Goal: Transaction & Acquisition: Purchase product/service

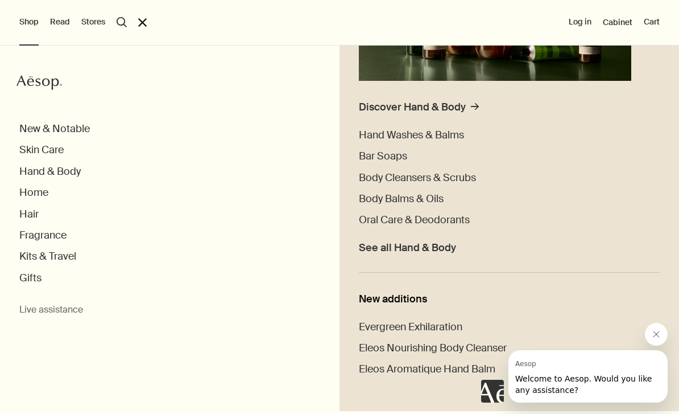
click at [378, 133] on span "Hand Washes & Balms" at bounding box center [411, 135] width 105 height 14
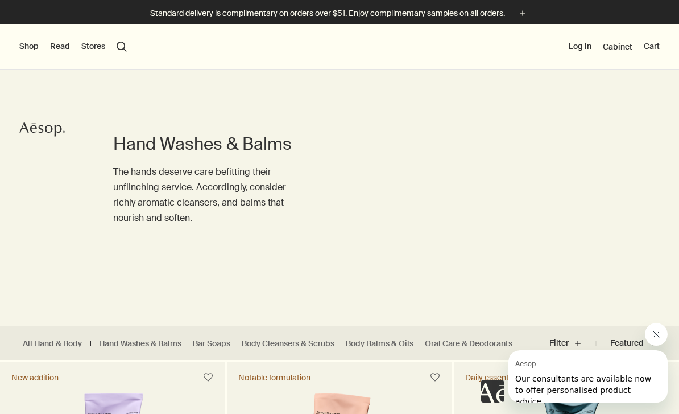
click at [28, 51] on button "Shop" at bounding box center [28, 46] width 19 height 11
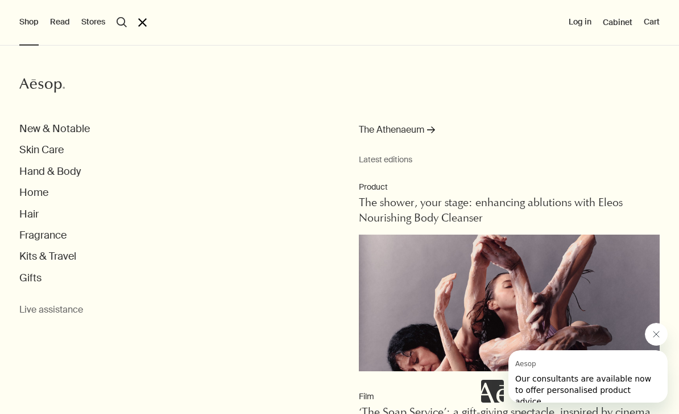
click at [34, 256] on button "Kits & Travel" at bounding box center [47, 256] width 57 height 13
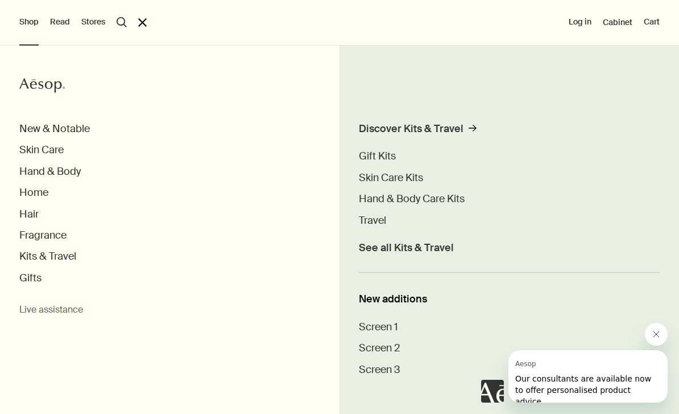
click at [372, 222] on span "Travel" at bounding box center [372, 220] width 27 height 14
